Goal: Task Accomplishment & Management: Complete application form

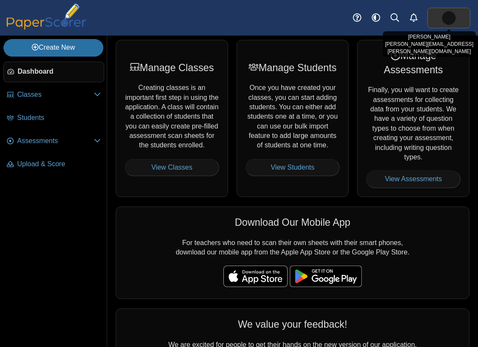
click at [439, 22] on link at bounding box center [448, 18] width 43 height 21
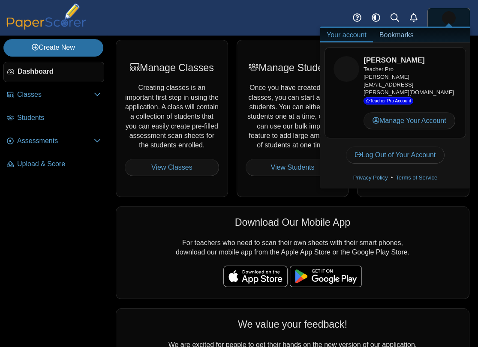
click at [426, 86] on div "Teacher Pro christopher.hanley.tutoring@gmail.com Teacher Pro Account" at bounding box center [409, 85] width 93 height 39
click at [150, 33] on div "Dashboard Classes Archived classes Students Assessments" at bounding box center [239, 18] width 478 height 36
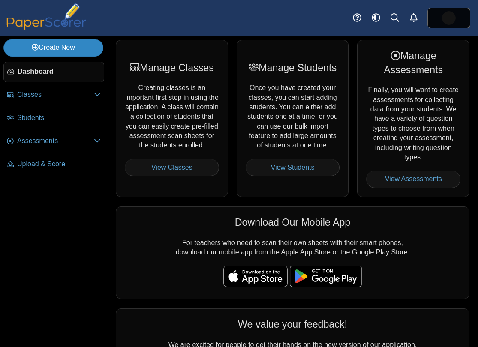
click at [59, 54] on link "Create New" at bounding box center [53, 47] width 100 height 17
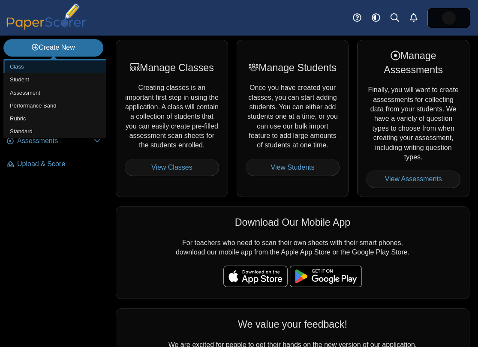
click at [53, 68] on link "Class" at bounding box center [54, 66] width 103 height 13
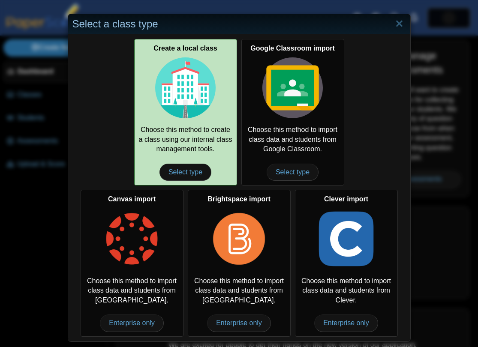
click at [171, 102] on img at bounding box center [185, 87] width 61 height 61
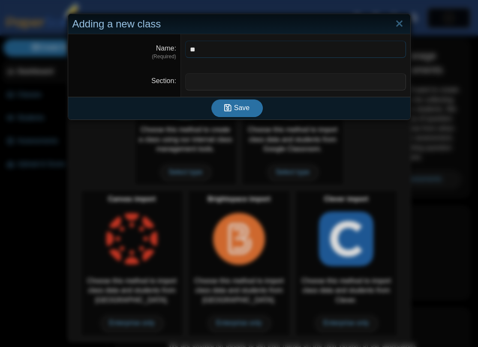
type input "*"
type input "**********"
click at [238, 116] on button "Save" at bounding box center [236, 107] width 51 height 17
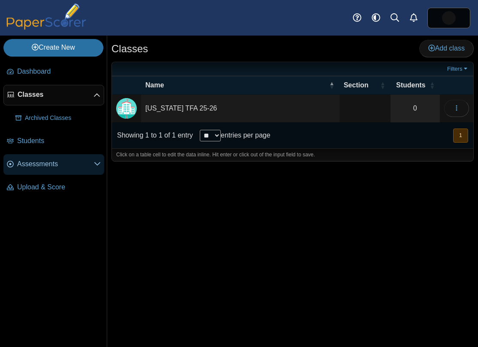
click at [40, 164] on span "Assessments" at bounding box center [55, 163] width 77 height 9
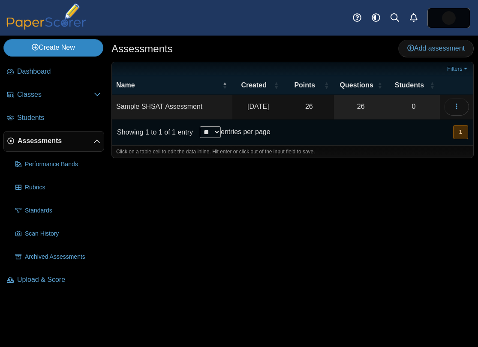
click at [52, 53] on link "Create New" at bounding box center [53, 47] width 100 height 17
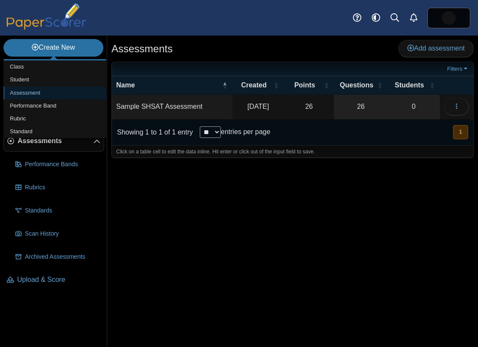
click at [31, 91] on link "Assessment" at bounding box center [54, 93] width 103 height 13
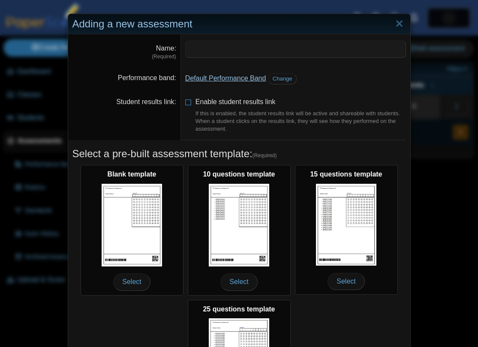
click at [258, 77] on link "Default Performance Band" at bounding box center [225, 78] width 81 height 7
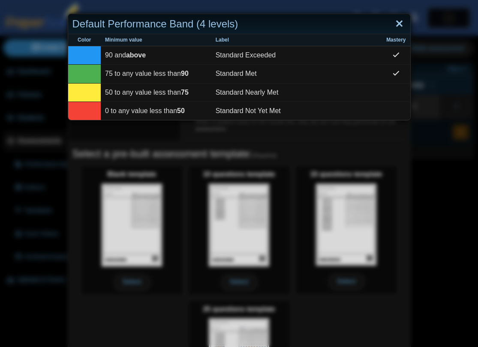
click at [401, 23] on link "Close" at bounding box center [399, 24] width 13 height 15
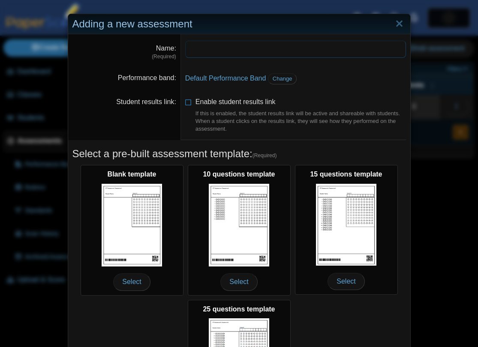
click at [192, 55] on input "Name" at bounding box center [295, 49] width 221 height 17
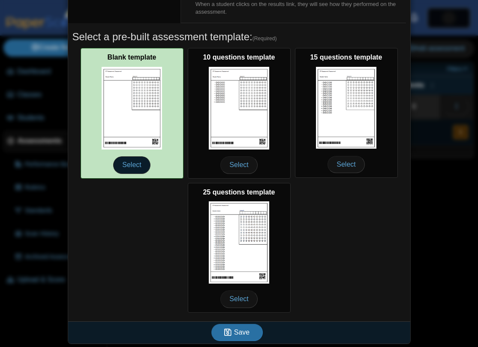
type input "**********"
click at [135, 167] on span "Select" at bounding box center [131, 164] width 37 height 17
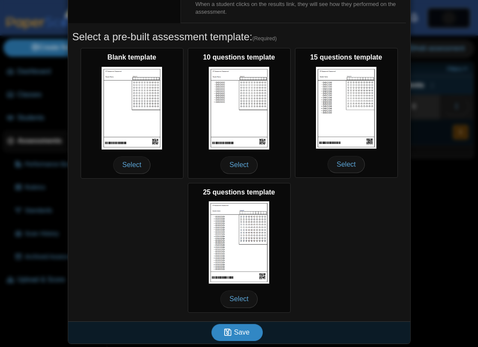
click at [250, 336] on button "Save" at bounding box center [236, 332] width 51 height 17
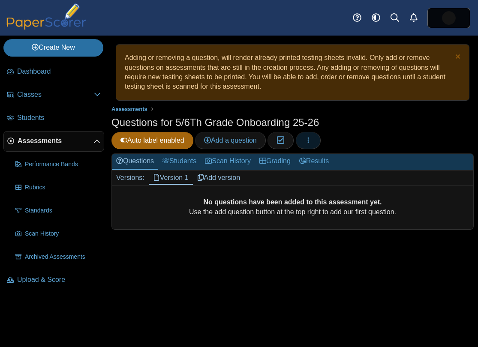
click at [309, 141] on use "button" at bounding box center [307, 141] width 1 height 6
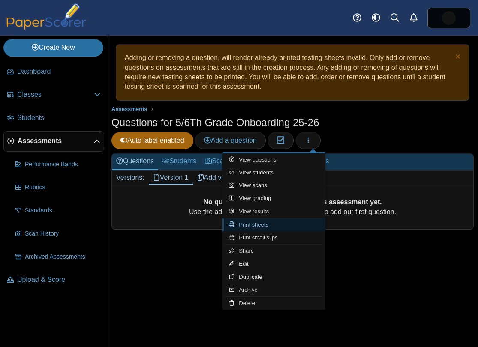
click at [276, 229] on link "Print sheets" at bounding box center [273, 225] width 103 height 13
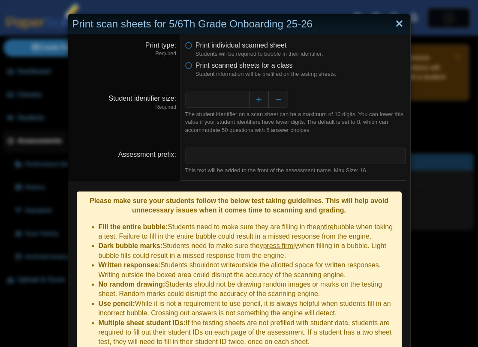
click at [397, 26] on link "Close" at bounding box center [399, 24] width 13 height 15
